Goal: Task Accomplishment & Management: Manage account settings

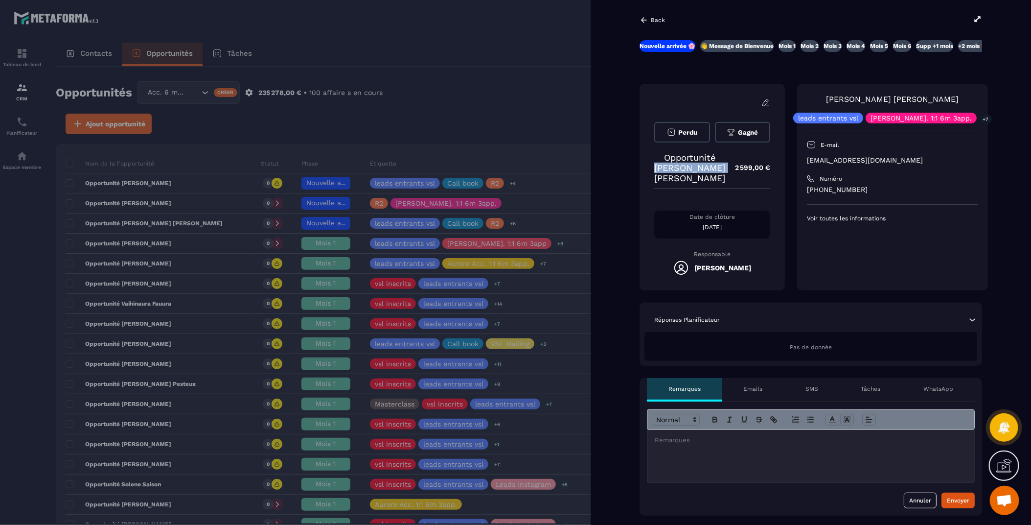
drag, startPoint x: 705, startPoint y: 180, endPoint x: 648, endPoint y: 168, distance: 58.5
click at [648, 168] on div "Perdu [PERSON_NAME] Opportunité [PERSON_NAME] [PERSON_NAME] 2 599,00 € Date de …" at bounding box center [712, 187] width 145 height 207
copy p "[PERSON_NAME] [PERSON_NAME]"
click at [479, 92] on div at bounding box center [515, 262] width 1031 height 525
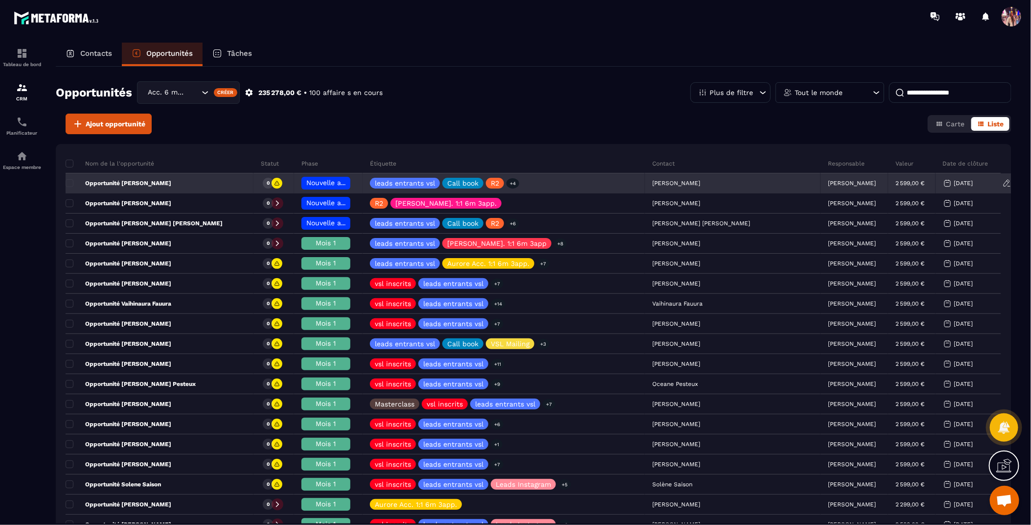
click at [830, 180] on p "[PERSON_NAME]" at bounding box center [852, 183] width 48 height 7
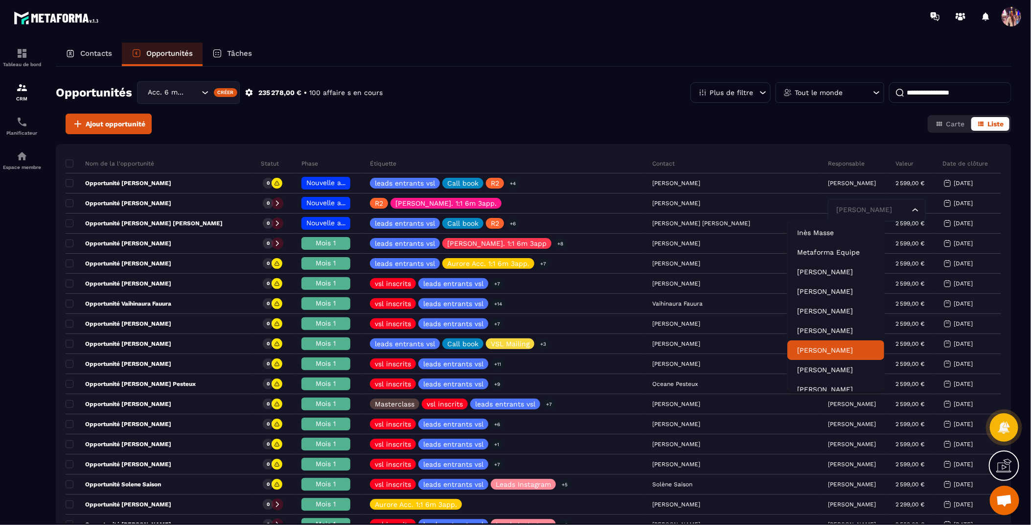
click at [837, 347] on p "[PERSON_NAME]" at bounding box center [835, 350] width 77 height 10
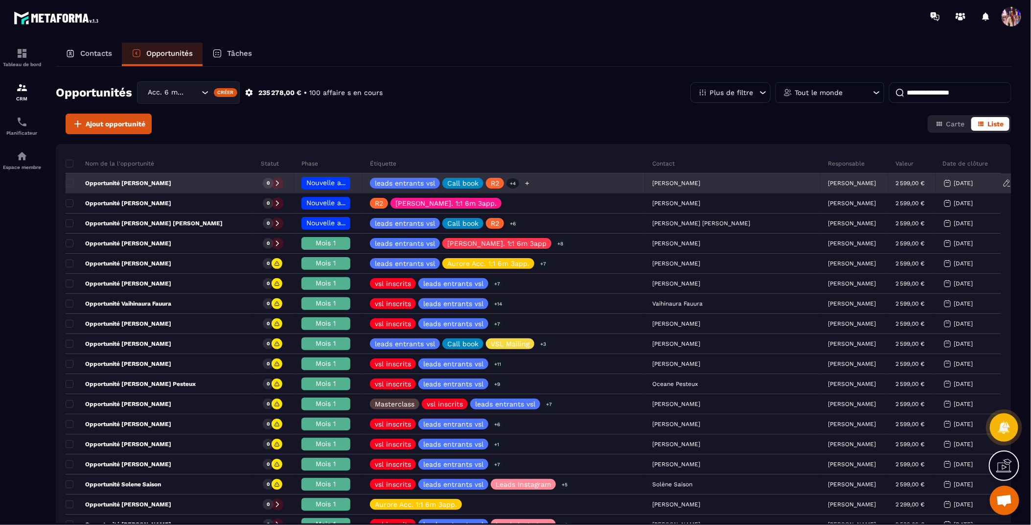
click at [531, 184] on icon at bounding box center [527, 183] width 6 height 6
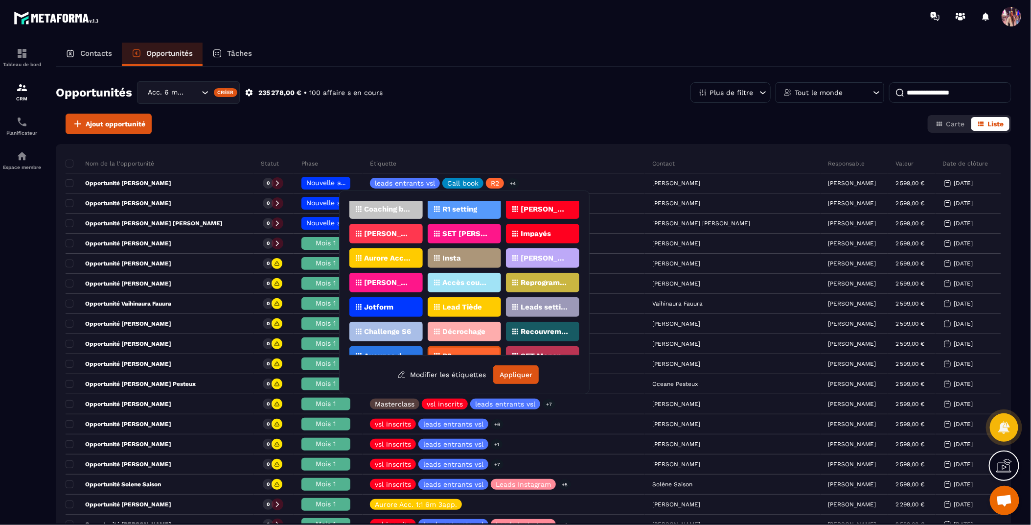
scroll to position [149, 0]
click at [381, 255] on p "Aurore Acc. 1:1 6m 3app." at bounding box center [387, 257] width 47 height 7
click at [506, 375] on button "Appliquer" at bounding box center [516, 374] width 46 height 19
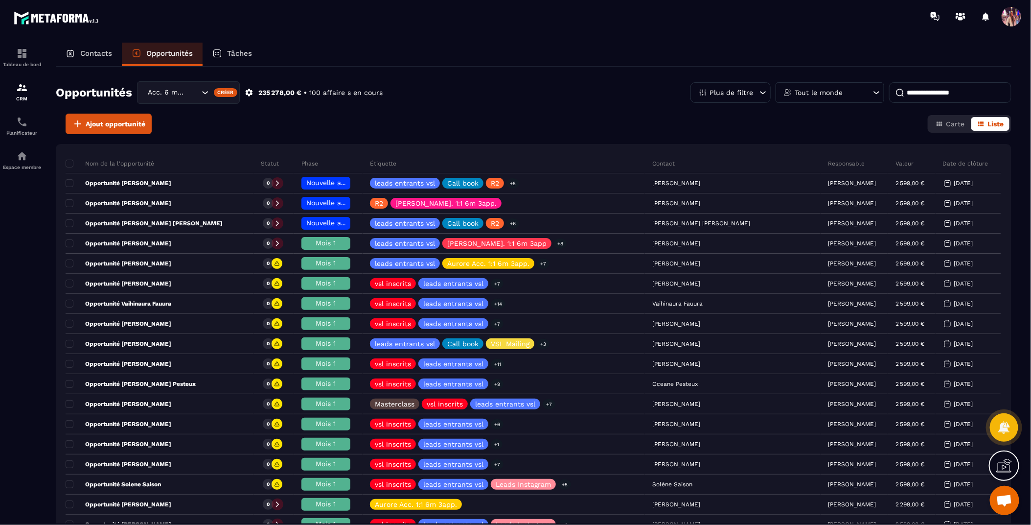
click at [90, 52] on p "Contacts" at bounding box center [96, 53] width 32 height 9
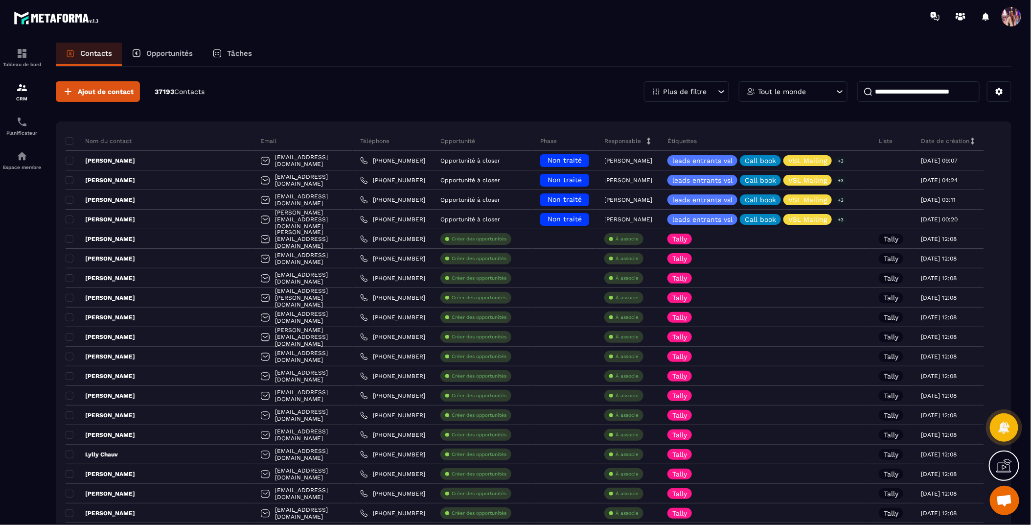
click at [923, 95] on input at bounding box center [919, 91] width 122 height 21
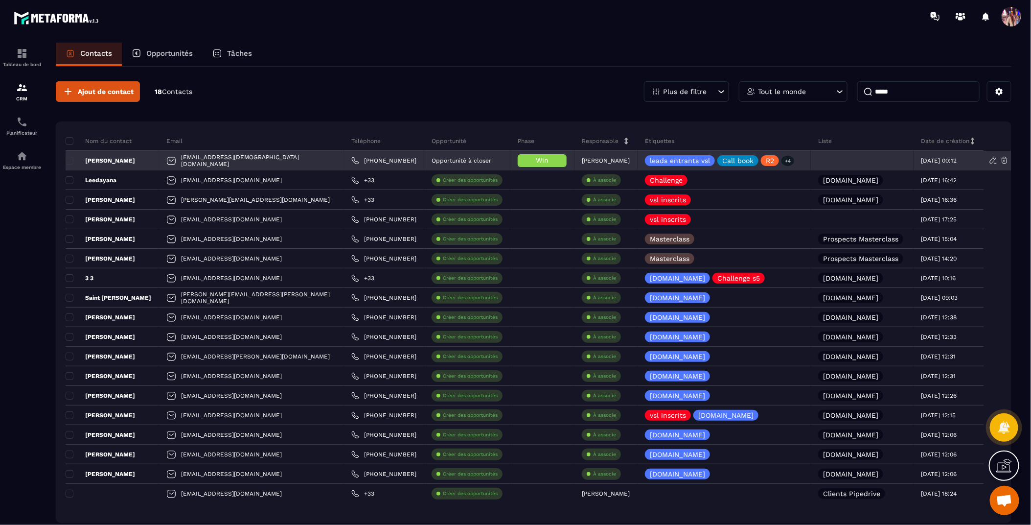
type input "*****"
click at [121, 157] on p "[PERSON_NAME]" at bounding box center [101, 161] width 70 height 8
